Goal: Task Accomplishment & Management: Manage account settings

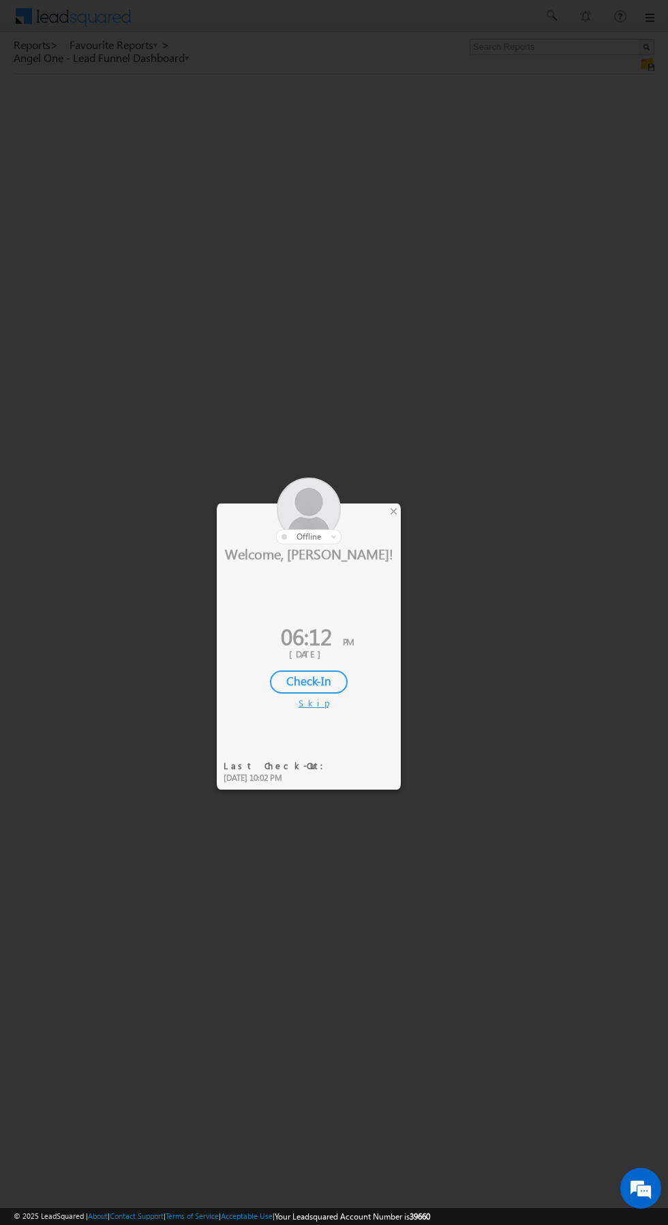
click at [386, 518] on div at bounding box center [309, 511] width 184 height 67
click at [393, 511] on div "×" at bounding box center [393, 510] width 14 height 15
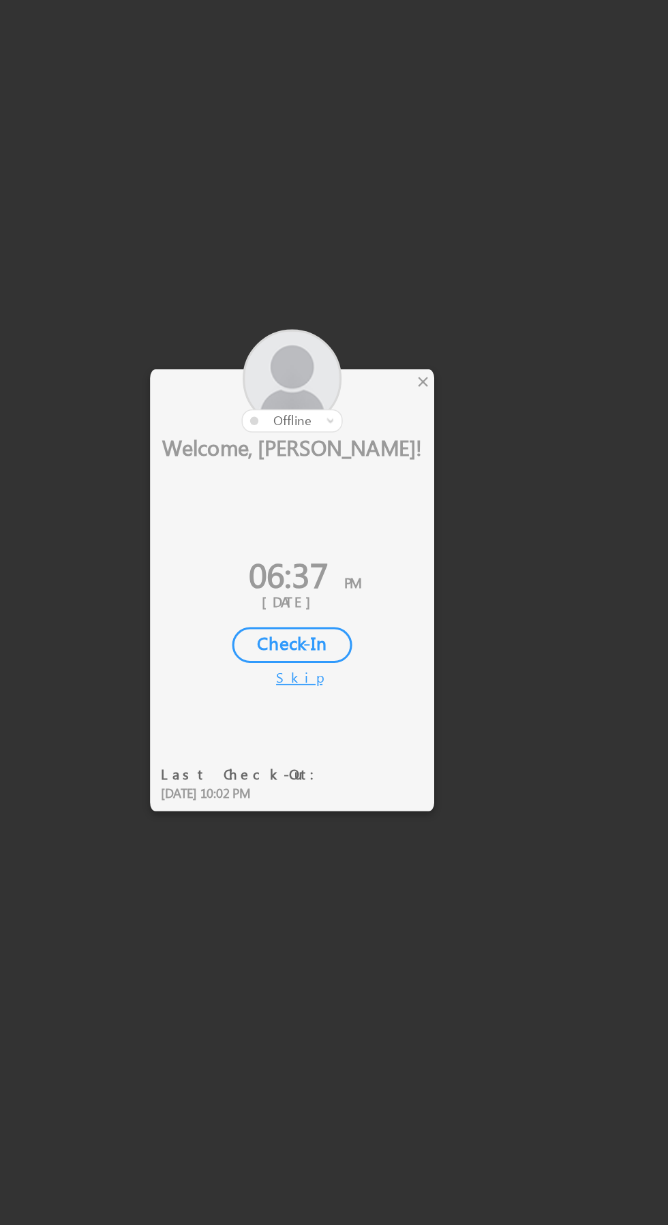
click at [393, 515] on div "×" at bounding box center [393, 510] width 14 height 15
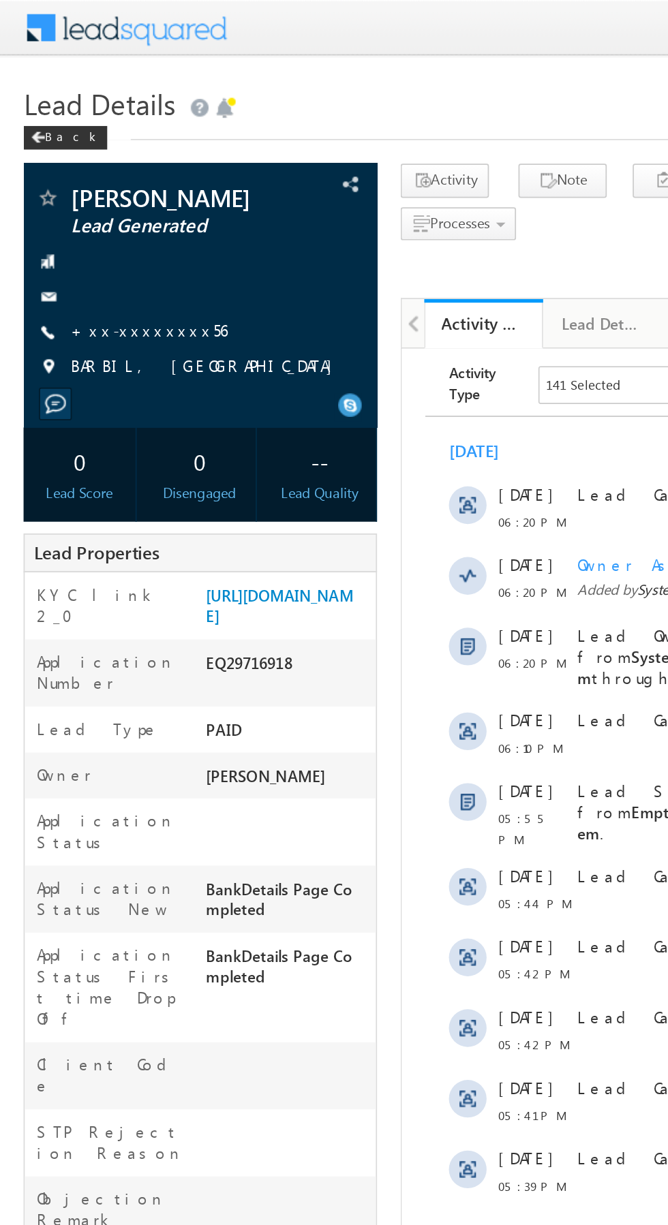
click at [80, 193] on link "+xx-xxxxxxxx56" at bounding box center [86, 191] width 91 height 12
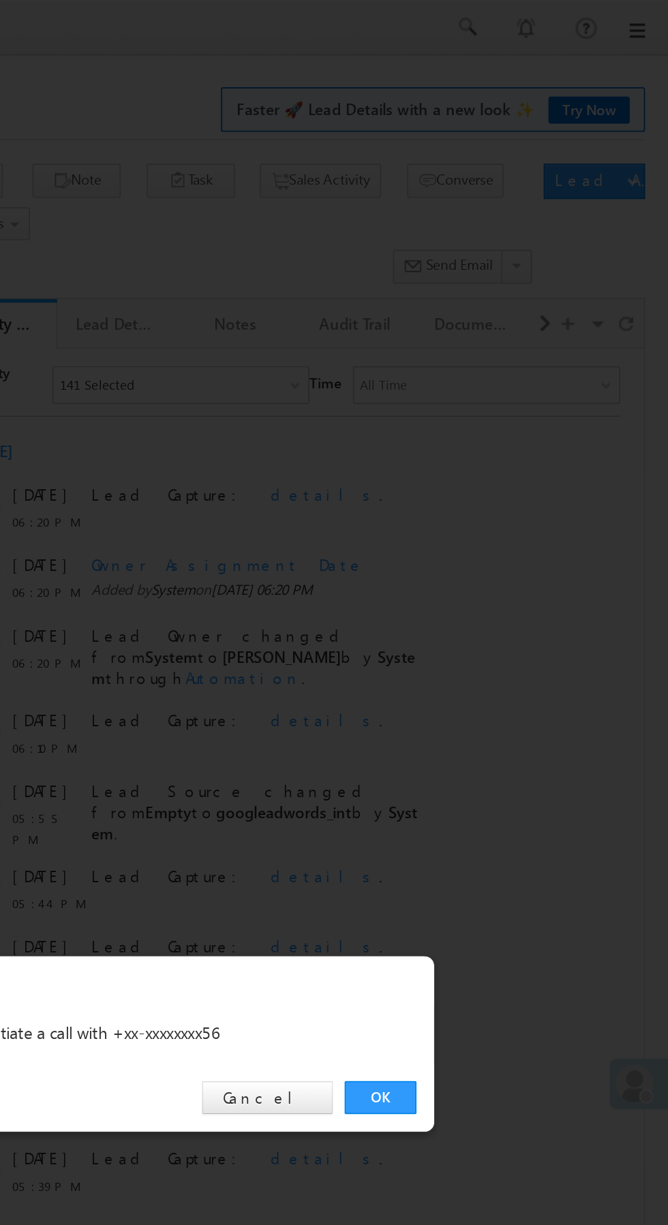
click at [498, 638] on link "OK" at bounding box center [501, 634] width 42 height 19
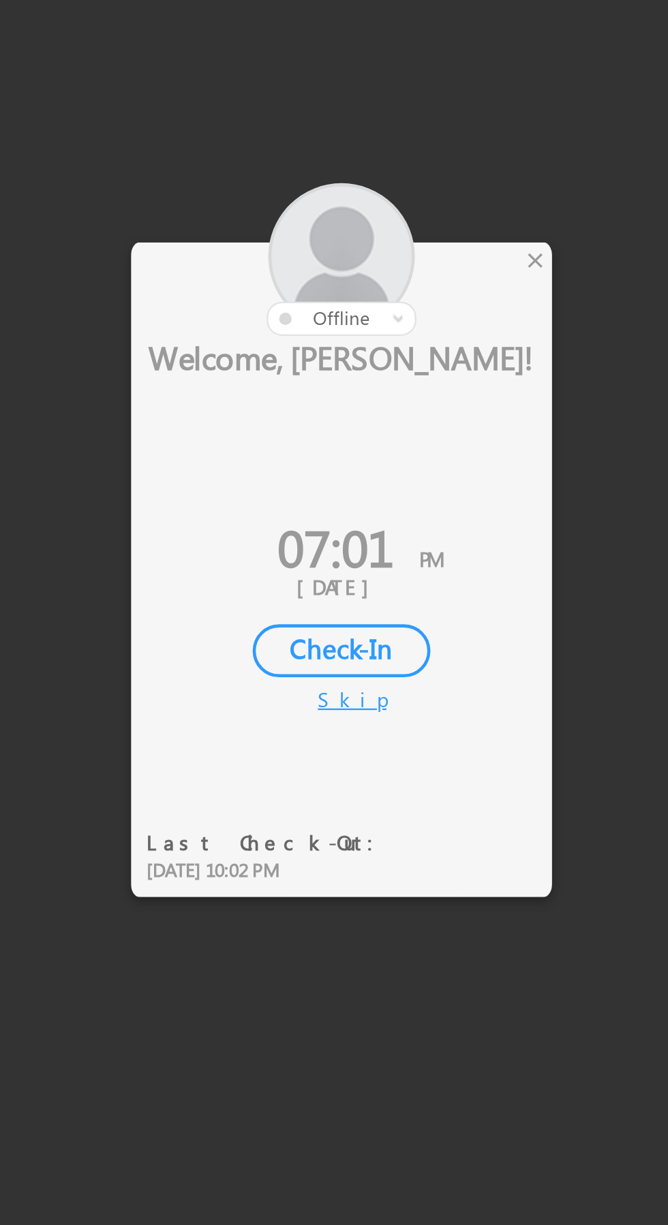
click at [401, 505] on div at bounding box center [334, 612] width 668 height 1225
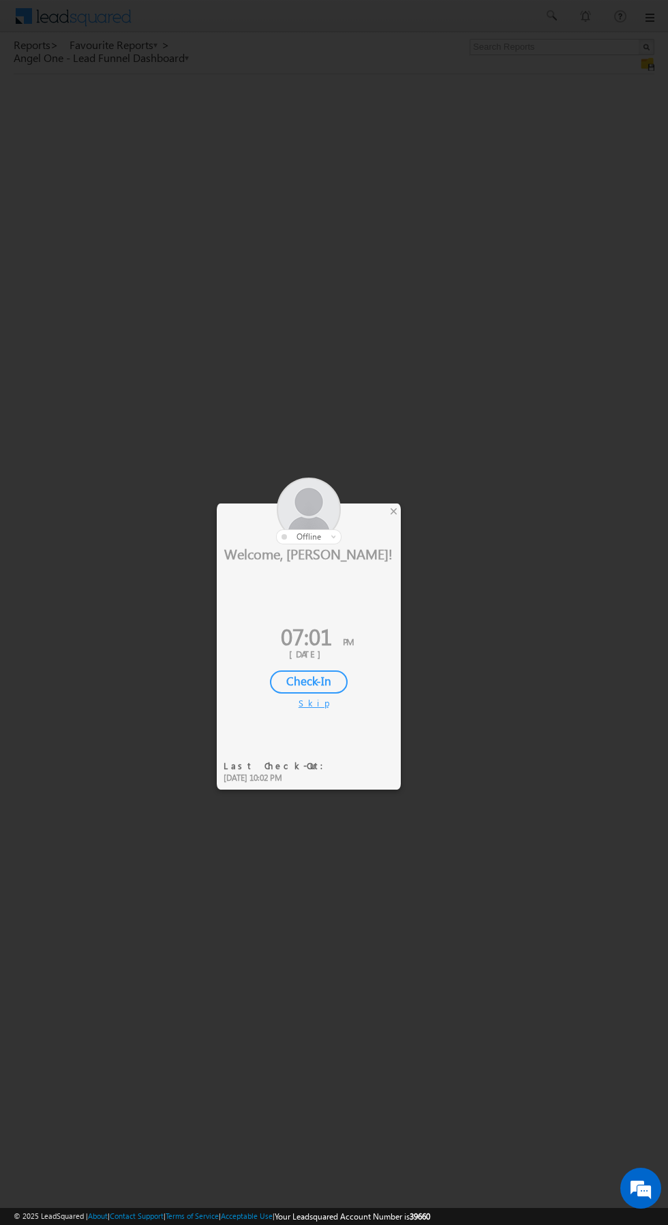
click at [532, 263] on div at bounding box center [334, 612] width 668 height 1225
click at [394, 504] on div "×" at bounding box center [393, 510] width 14 height 15
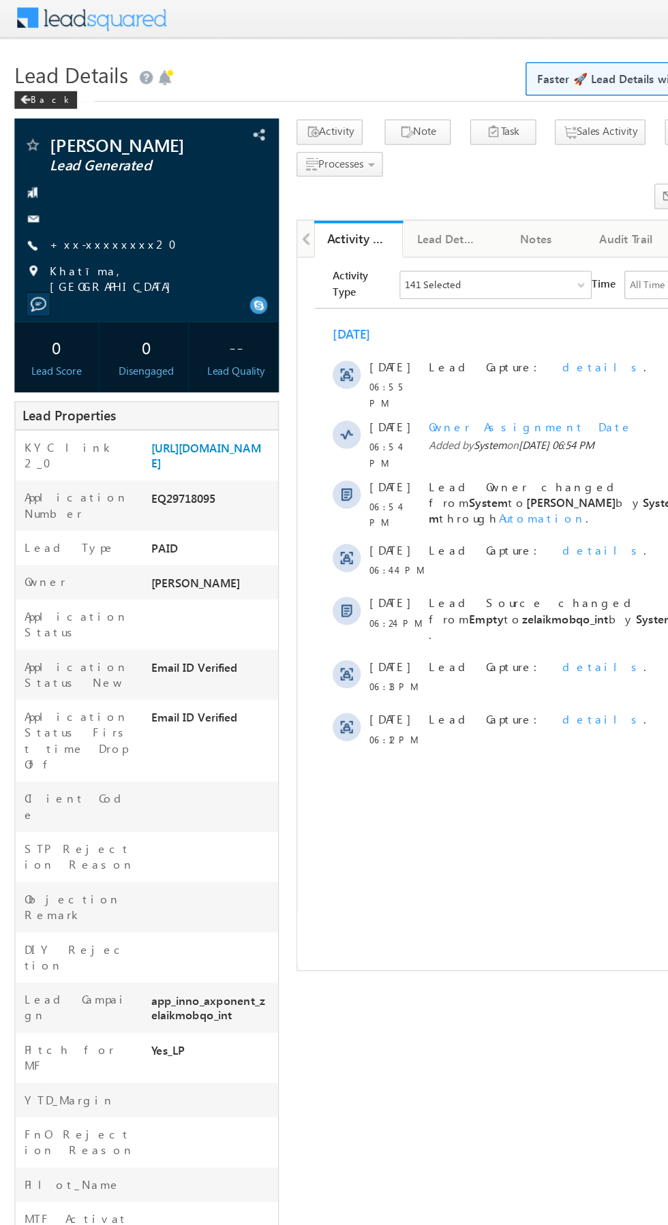
click at [84, 189] on link "+xx-xxxxxxxx20" at bounding box center [94, 191] width 106 height 12
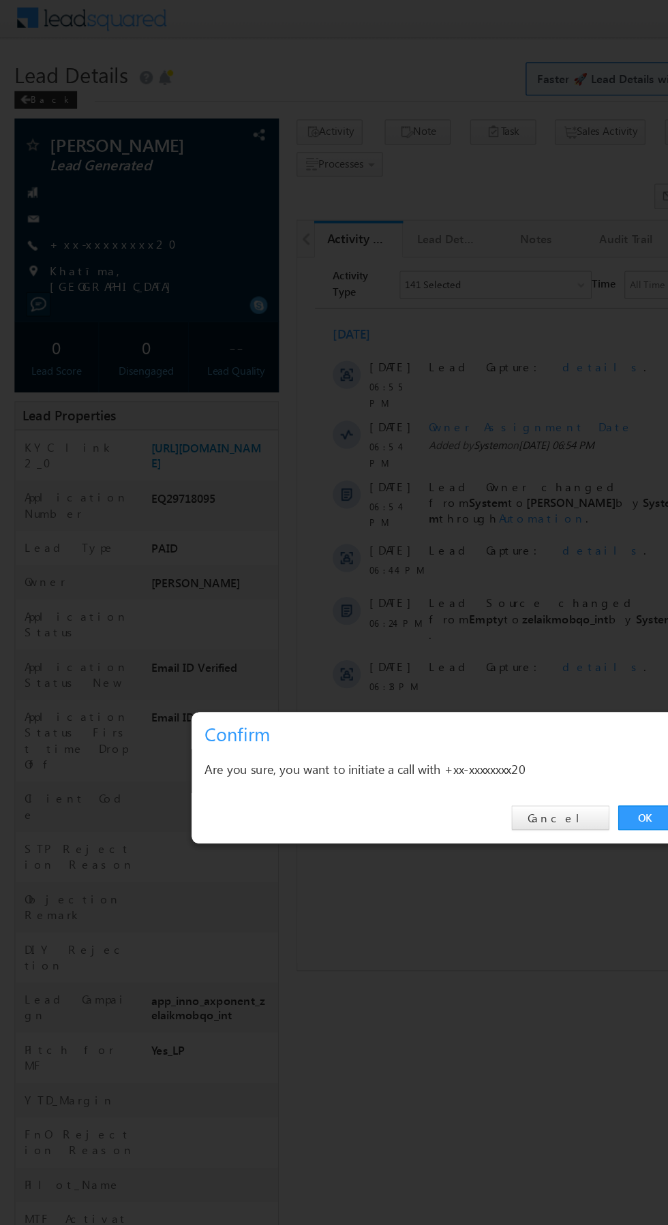
click at [490, 632] on link "OK" at bounding box center [501, 634] width 42 height 19
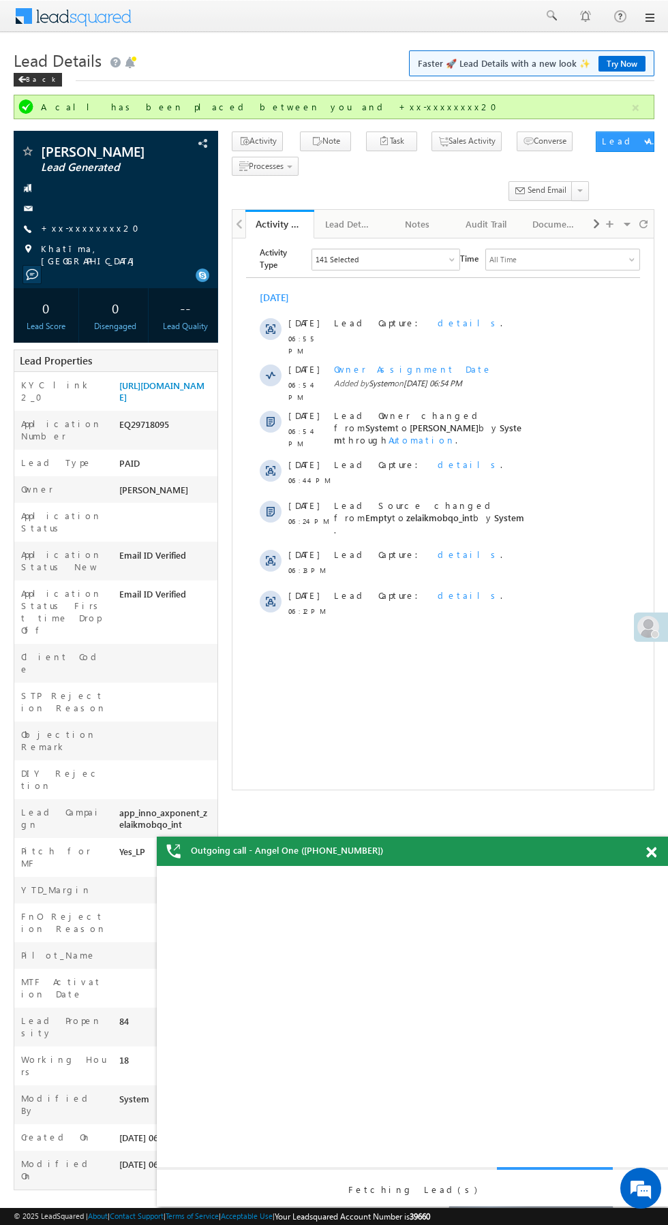
click at [27, 767] on label "DIY Rejection" at bounding box center [63, 779] width 85 height 25
